Goal: Information Seeking & Learning: Understand process/instructions

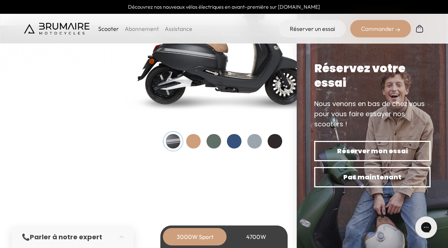
scroll to position [821, 0]
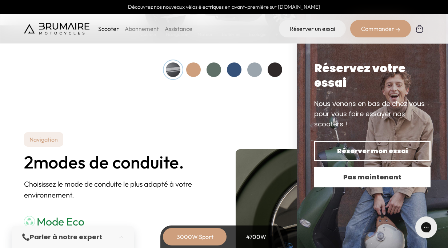
scroll to position [891, 0]
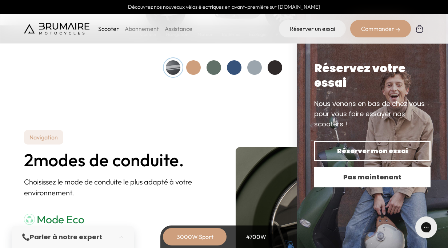
click at [374, 182] on span "Pas maintenant" at bounding box center [372, 177] width 91 height 10
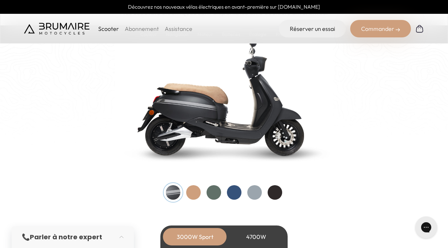
scroll to position [773, 0]
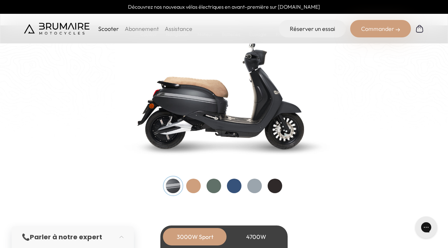
click at [236, 185] on div at bounding box center [234, 186] width 15 height 15
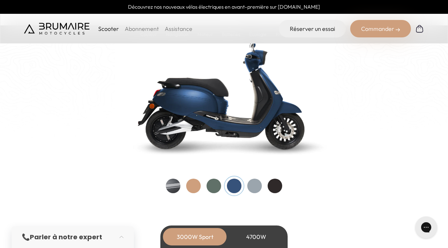
click at [273, 180] on div at bounding box center [274, 186] width 15 height 15
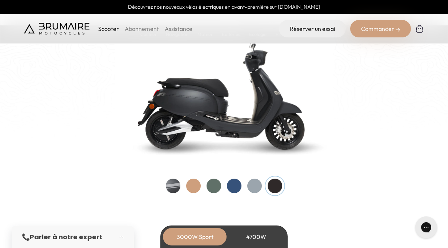
click at [254, 182] on div at bounding box center [254, 186] width 15 height 15
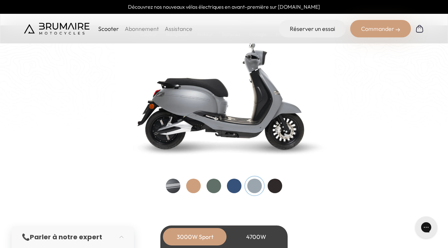
click at [217, 182] on div at bounding box center [213, 186] width 15 height 15
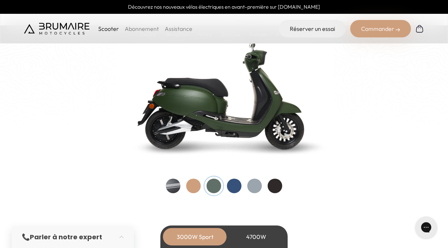
click at [193, 181] on div at bounding box center [193, 186] width 15 height 15
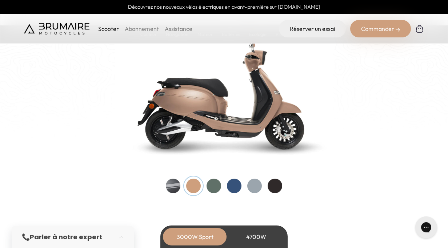
click at [172, 182] on div at bounding box center [173, 186] width 15 height 15
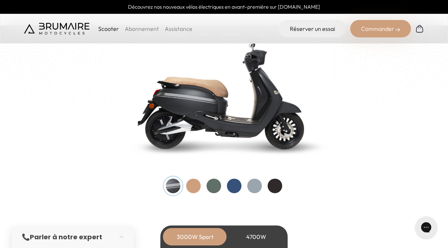
click at [230, 185] on div at bounding box center [234, 186] width 15 height 15
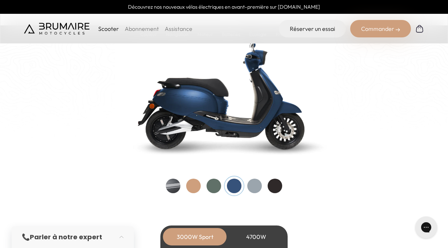
click at [260, 185] on div at bounding box center [254, 186] width 15 height 15
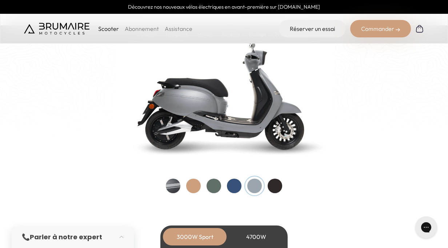
click at [275, 185] on div at bounding box center [274, 186] width 15 height 15
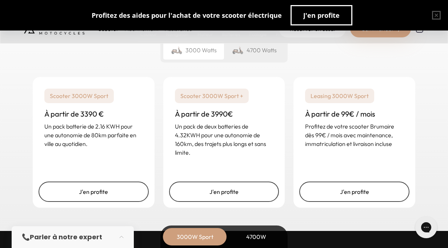
scroll to position [1778, 0]
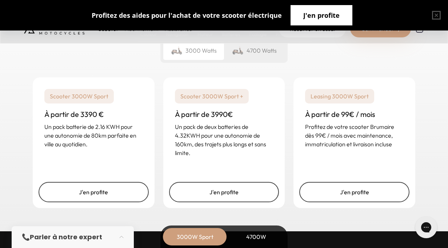
click at [313, 15] on span "J'en profite" at bounding box center [321, 15] width 36 height 10
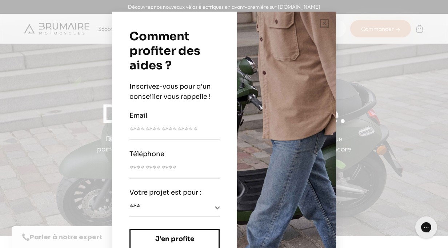
scroll to position [0, 0]
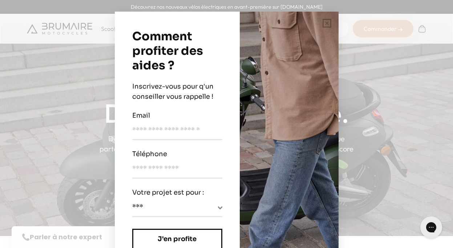
click at [398, 54] on div "**********" at bounding box center [226, 124] width 453 height 248
click at [324, 20] on button "button" at bounding box center [326, 23] width 23 height 23
